Goal: Information Seeking & Learning: Find specific fact

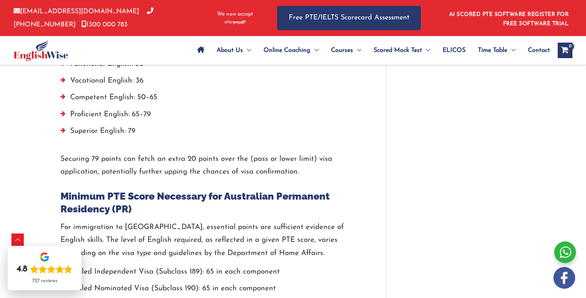
scroll to position [1345, 0]
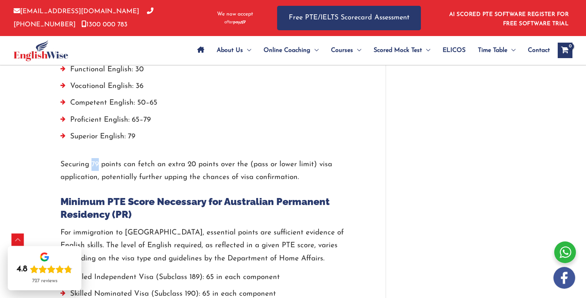
drag, startPoint x: 92, startPoint y: 127, endPoint x: 98, endPoint y: 127, distance: 5.8
click at [98, 158] on p "Securing 79 points can fetch an extra 20 points over the (pass or lower limit) …" at bounding box center [211, 171] width 302 height 26
click at [157, 158] on p "Securing 79 points can fetch an extra 20 points over the (pass or lower limit) …" at bounding box center [211, 171] width 302 height 26
drag, startPoint x: 187, startPoint y: 127, endPoint x: 203, endPoint y: 128, distance: 15.5
click at [203, 158] on p "Securing 79 points can fetch an extra 20 points over the (pass or lower limit) …" at bounding box center [211, 171] width 302 height 26
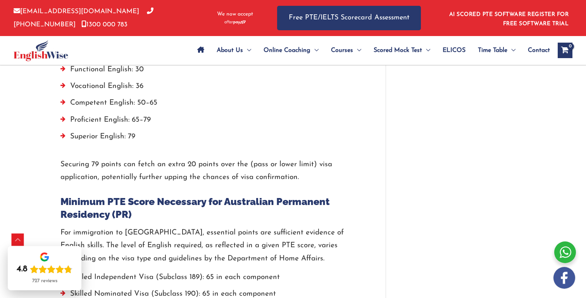
click at [244, 184] on div at bounding box center [211, 190] width 302 height 12
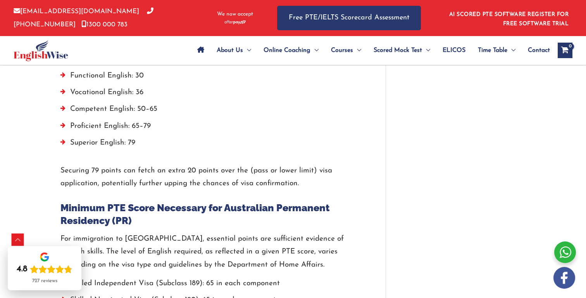
scroll to position [1338, 0]
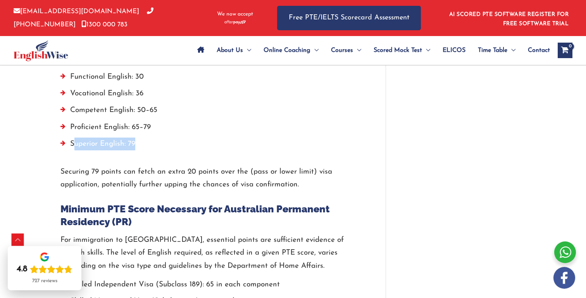
drag, startPoint x: 138, startPoint y: 106, endPoint x: 73, endPoint y: 105, distance: 64.7
click at [73, 138] on li "Superior English: 79" at bounding box center [211, 146] width 302 height 17
click at [170, 122] on div "Each occupation requires a PTE score according to the requirements of employers…" at bounding box center [211, 108] width 302 height 165
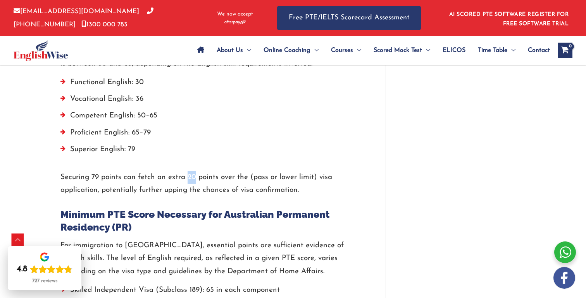
drag, startPoint x: 186, startPoint y: 140, endPoint x: 195, endPoint y: 139, distance: 8.6
click at [195, 171] on p "Securing 79 points can fetch an extra 20 points over the (pass or lower limit) …" at bounding box center [211, 184] width 302 height 26
click at [224, 171] on p "Securing 79 points can fetch an extra 20 points over the (pass or lower limit) …" at bounding box center [211, 184] width 302 height 26
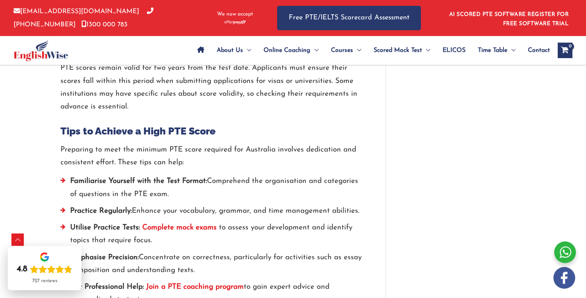
scroll to position [1727, 0]
